Goal: Task Accomplishment & Management: Manage account settings

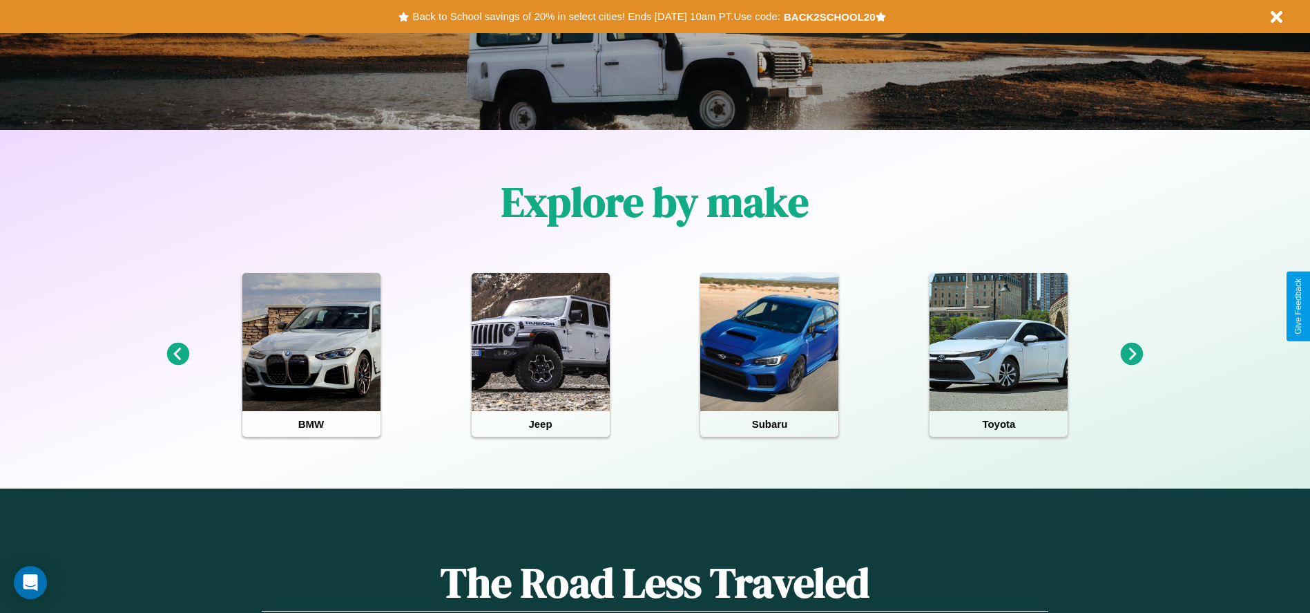
scroll to position [287, 0]
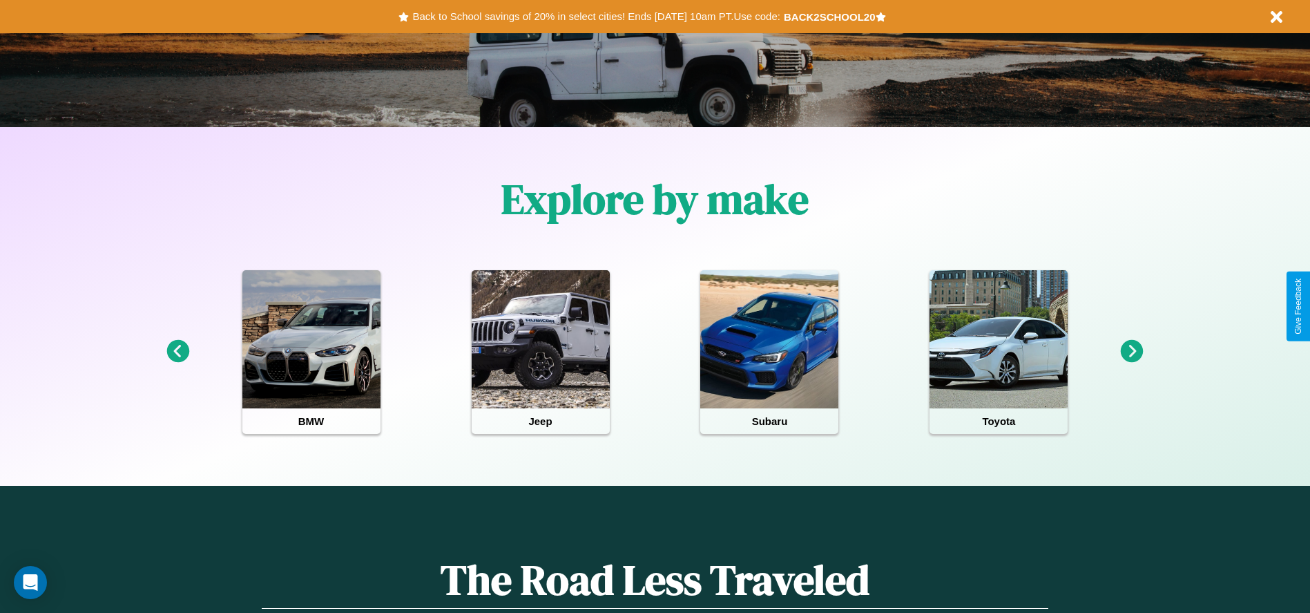
click at [1132, 352] on icon at bounding box center [1132, 351] width 23 height 23
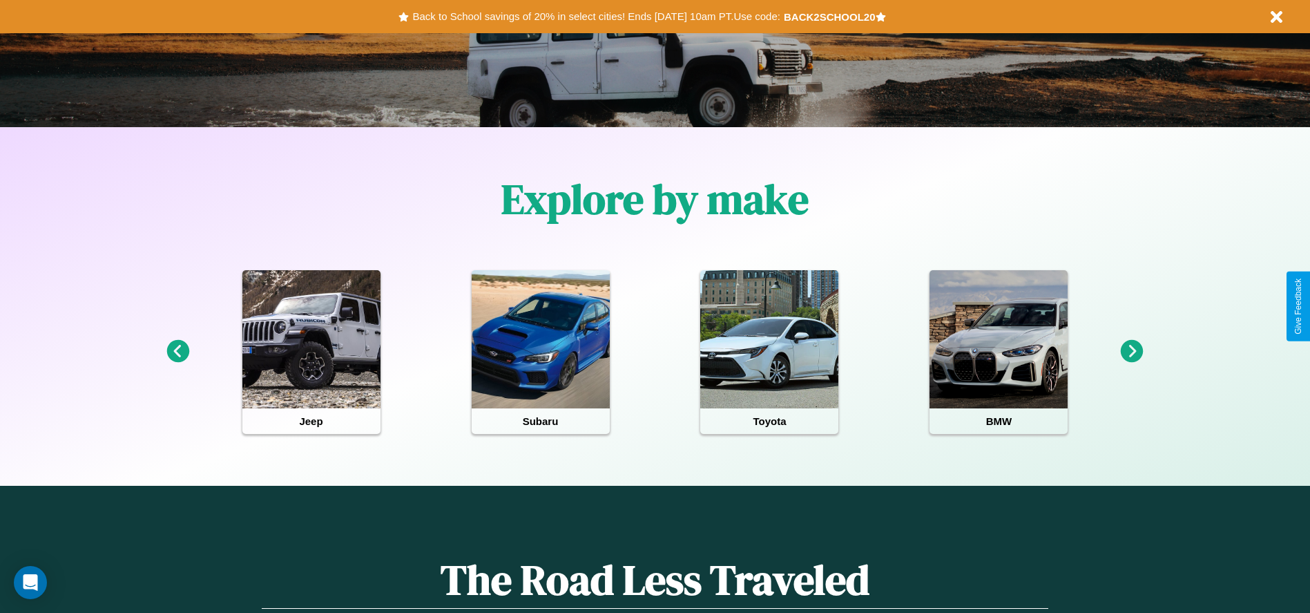
click at [1132, 352] on icon at bounding box center [1132, 351] width 23 height 23
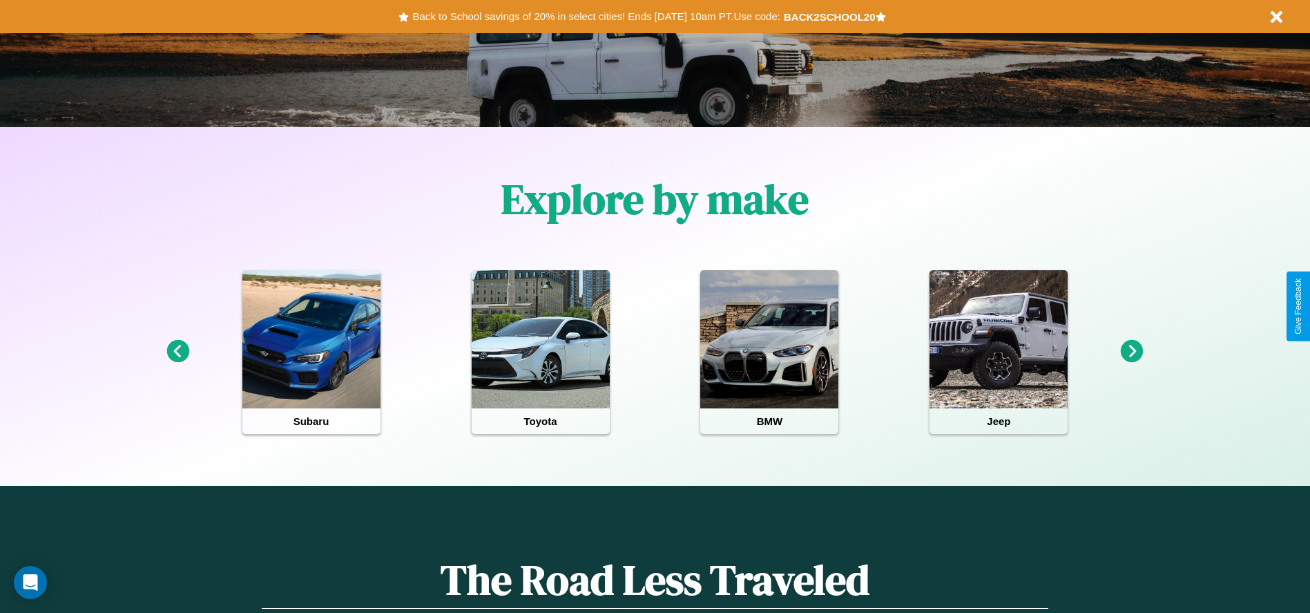
click at [1132, 352] on icon at bounding box center [1132, 351] width 23 height 23
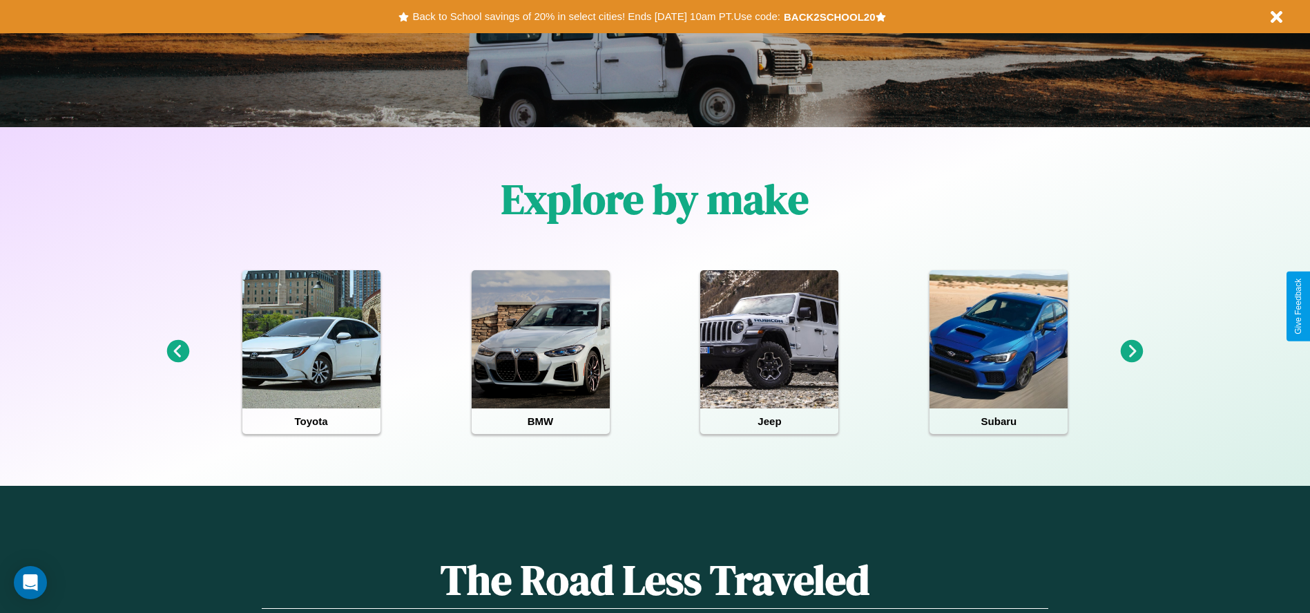
click at [1132, 352] on icon at bounding box center [1132, 351] width 23 height 23
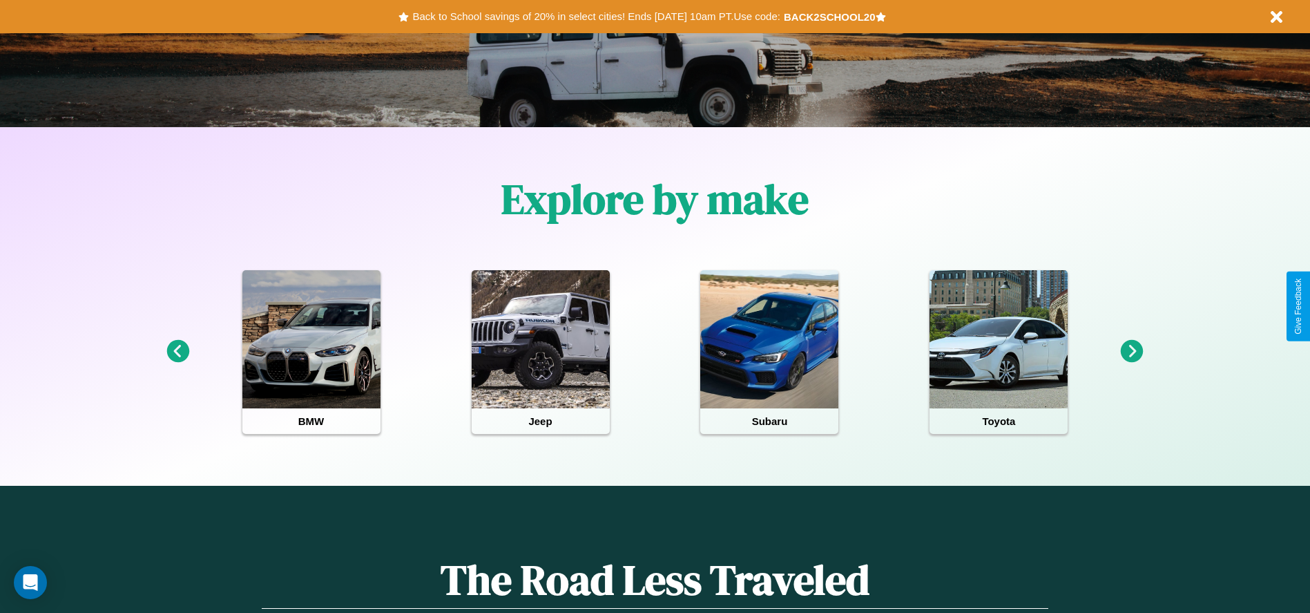
click at [1132, 352] on icon at bounding box center [1132, 351] width 23 height 23
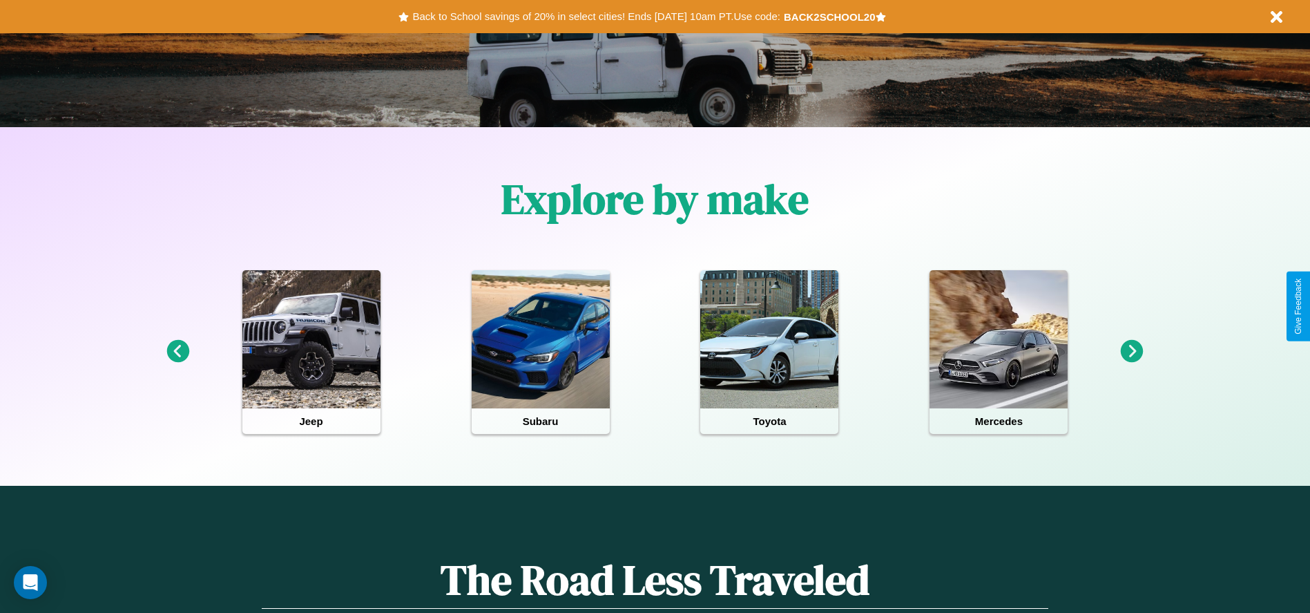
scroll to position [0, 0]
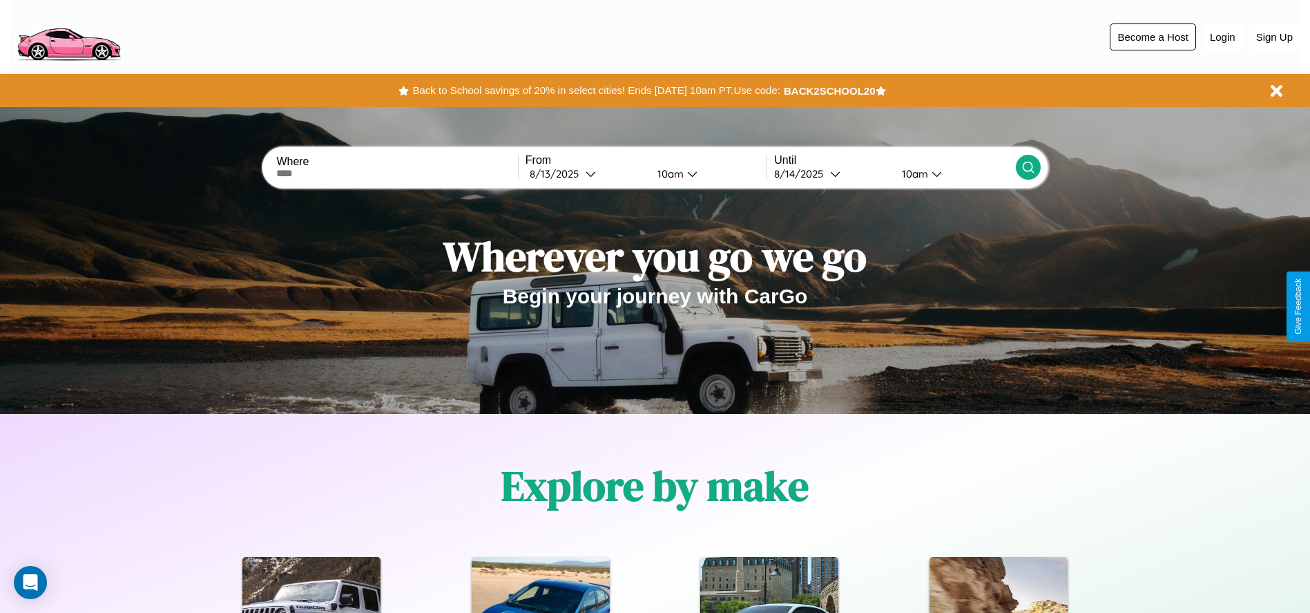
click at [1153, 37] on button "Become a Host" at bounding box center [1153, 36] width 86 height 27
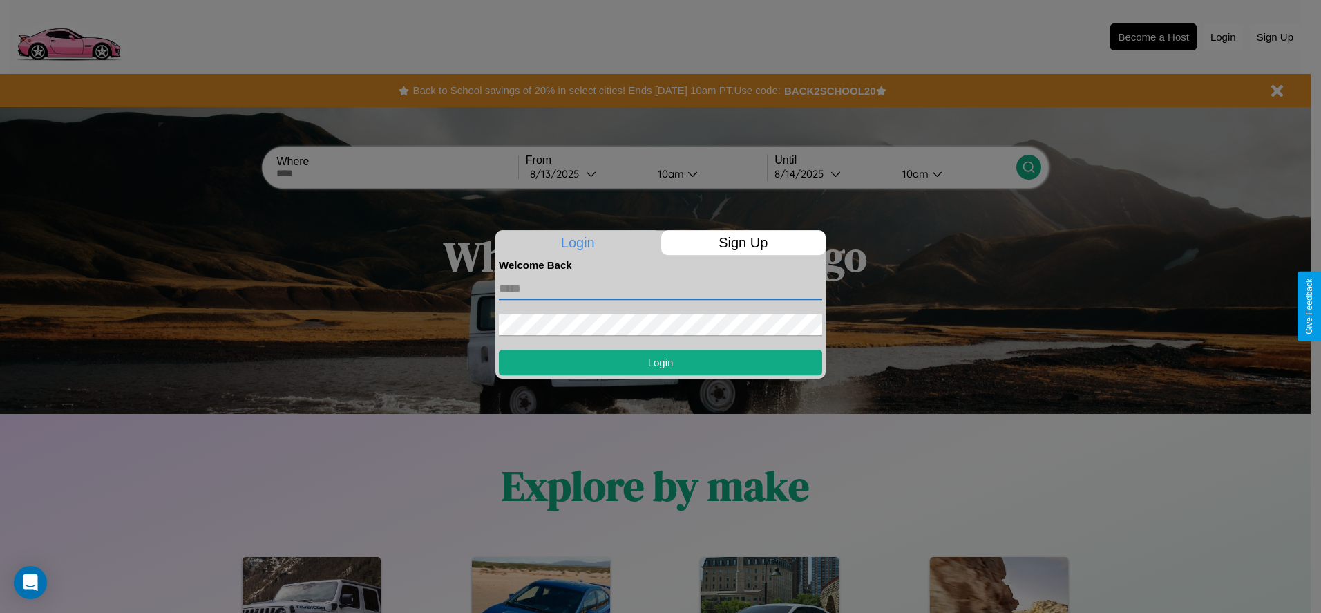
click at [660, 288] on input "text" at bounding box center [660, 289] width 323 height 22
type input "**********"
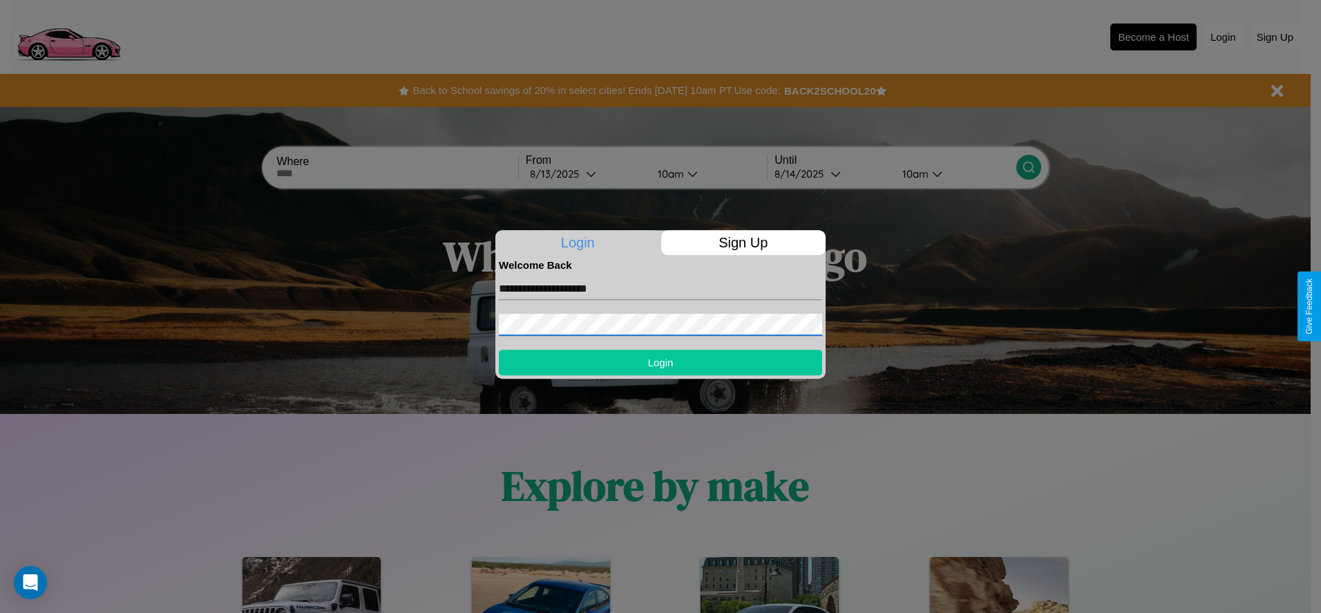
click at [660, 362] on button "Login" at bounding box center [660, 362] width 323 height 26
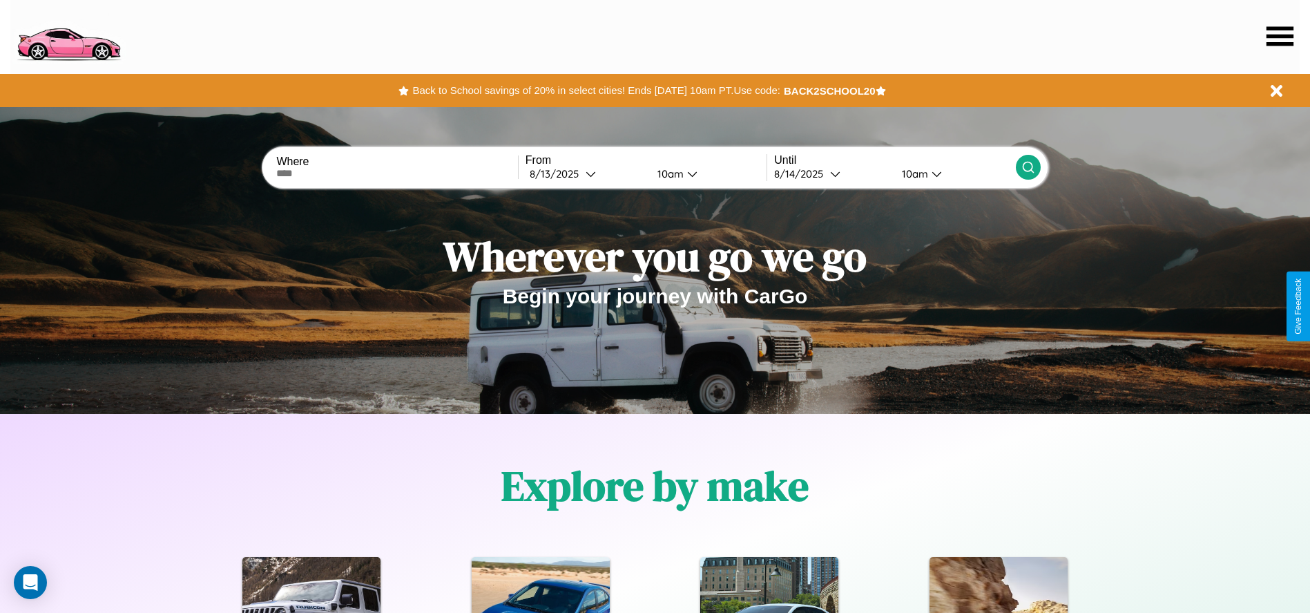
click at [1280, 36] on icon at bounding box center [1280, 35] width 27 height 19
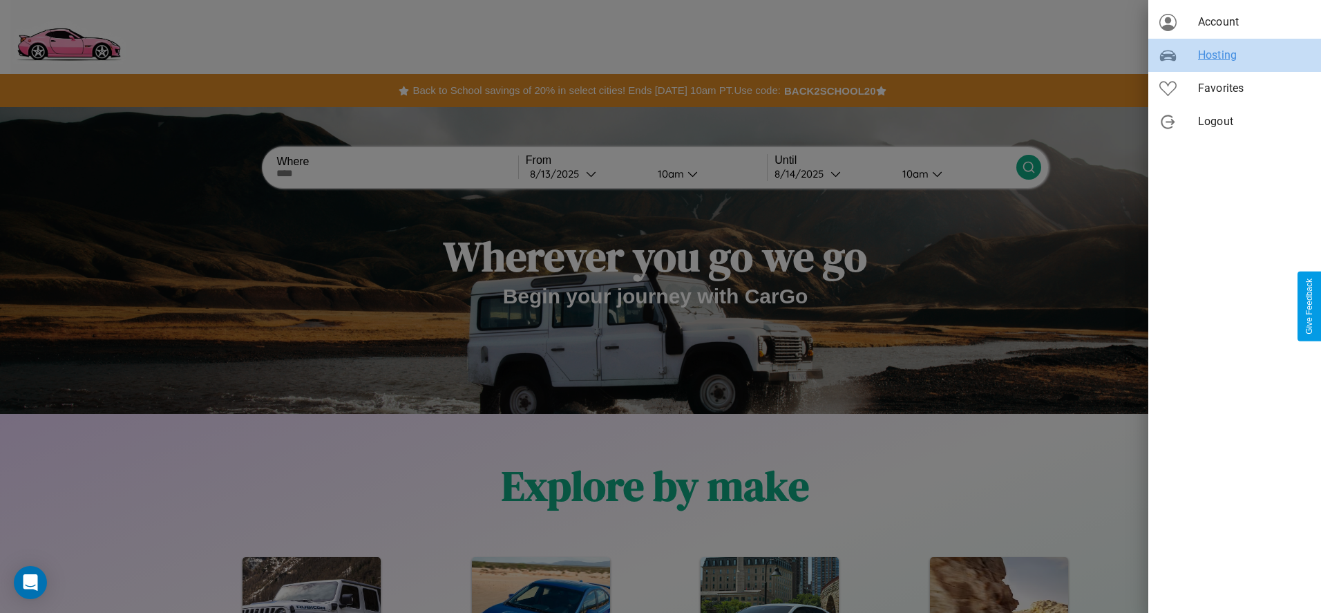
click at [1234, 55] on span "Hosting" at bounding box center [1254, 55] width 112 height 17
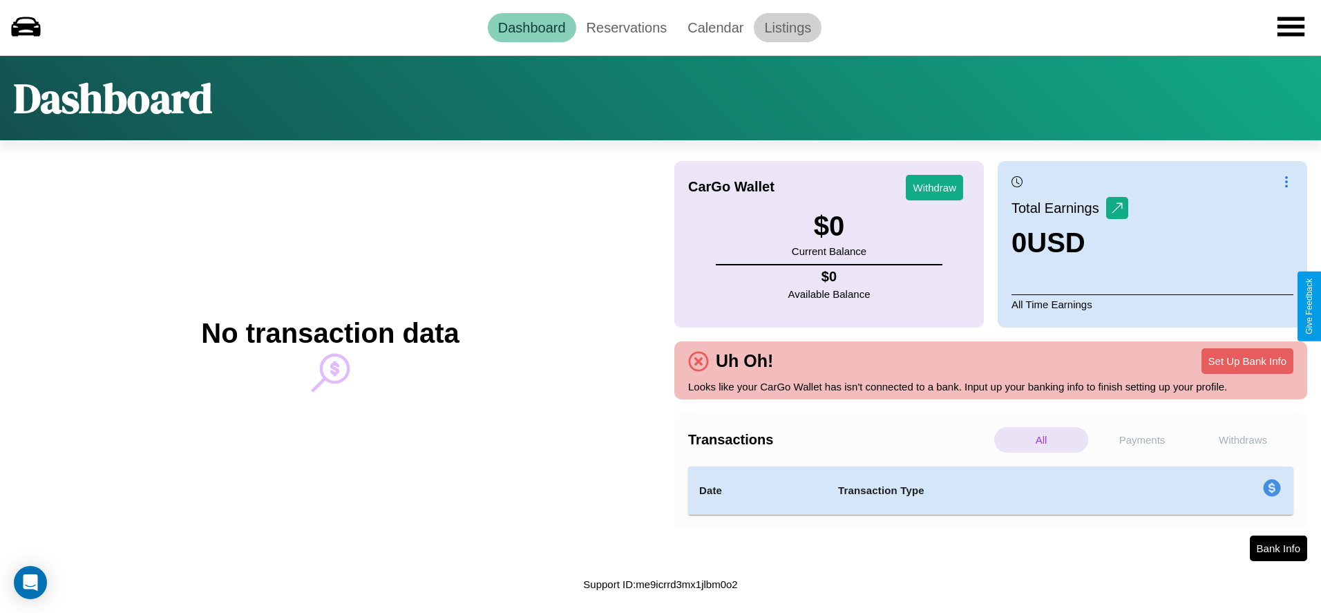
click at [787, 27] on link "Listings" at bounding box center [788, 27] width 68 height 29
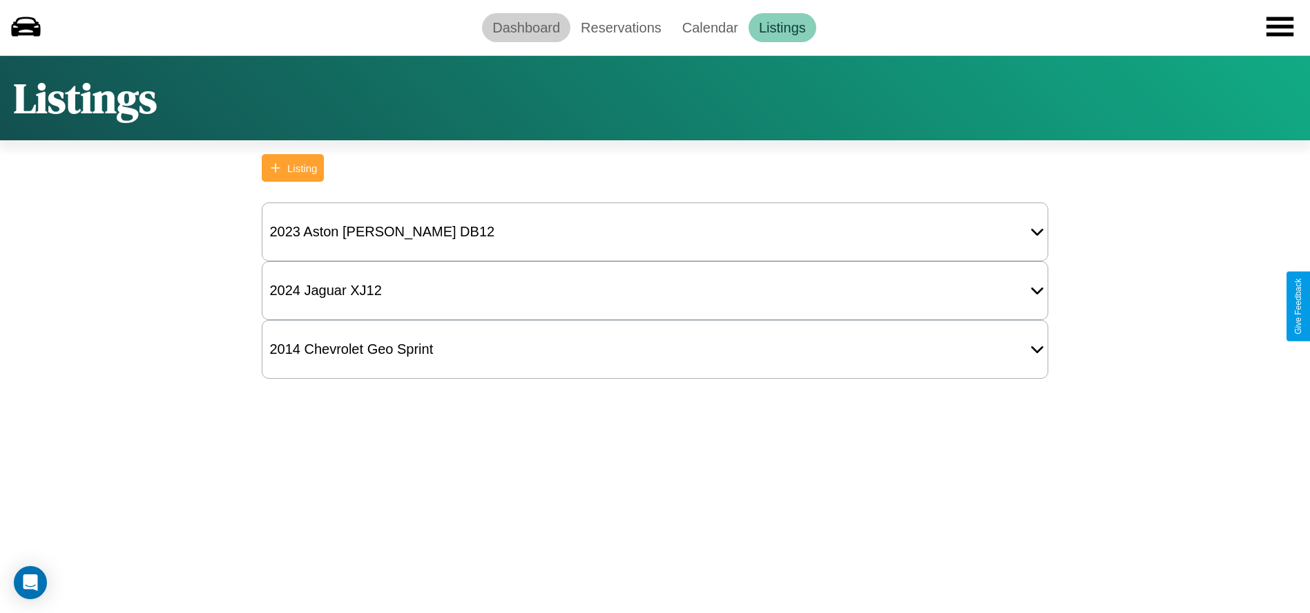
click at [526, 27] on link "Dashboard" at bounding box center [526, 27] width 88 height 29
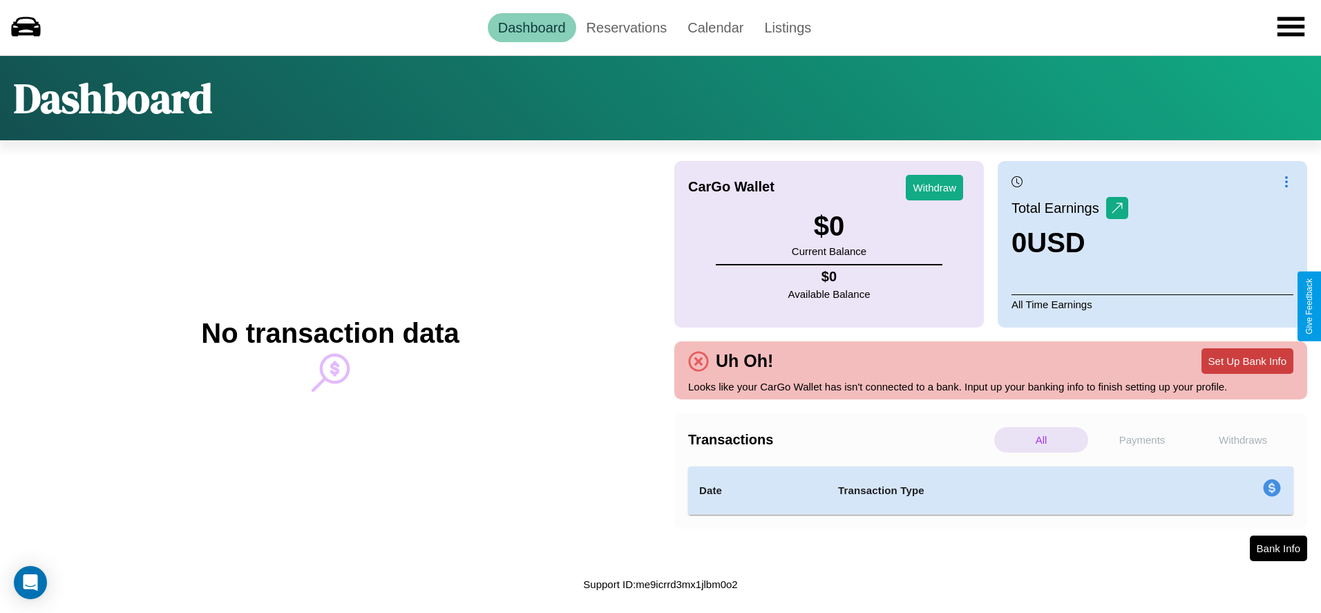
click at [1247, 361] on button "Set Up Bank Info" at bounding box center [1247, 361] width 92 height 26
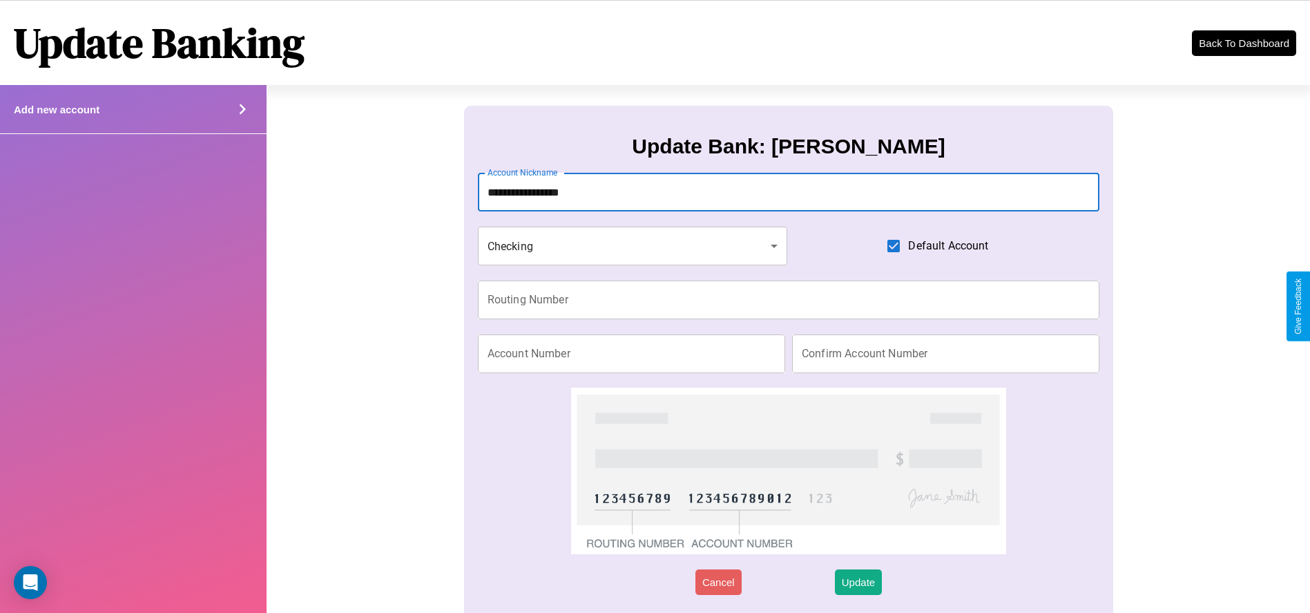
type input "**********"
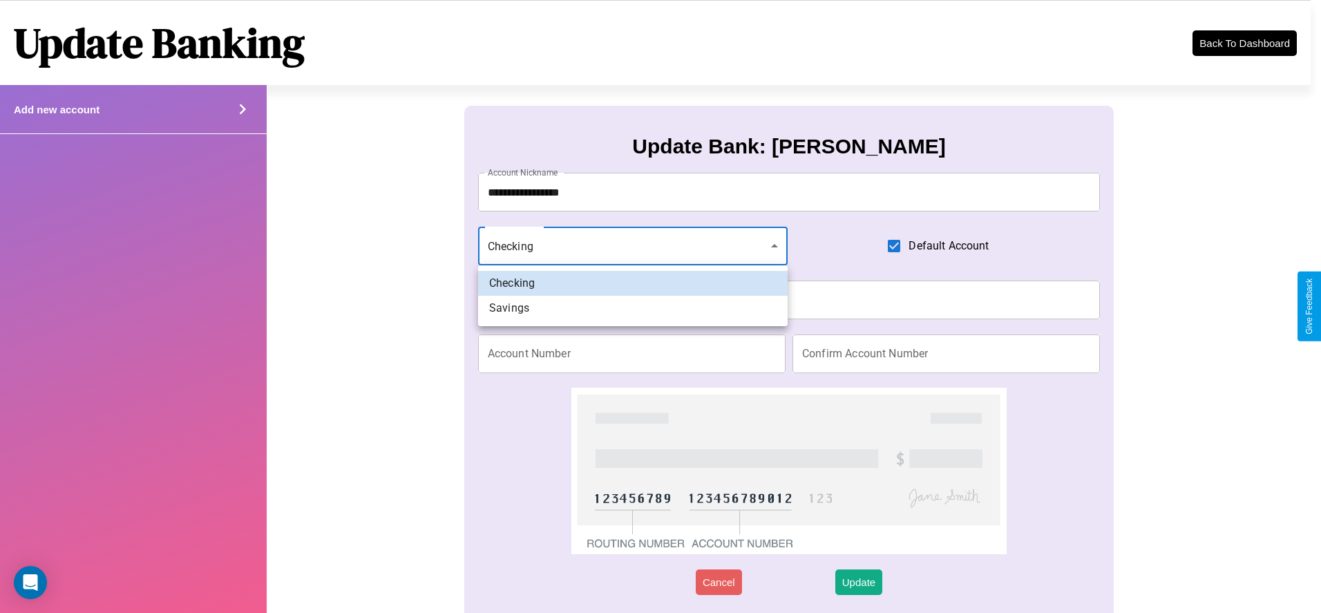
click at [632, 246] on div at bounding box center [660, 306] width 1321 height 613
